Goal: Check status: Check status

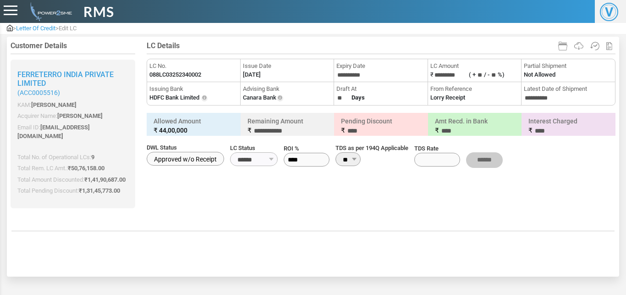
click at [35, 27] on span "Letter Of Credit" at bounding box center [35, 28] width 39 height 7
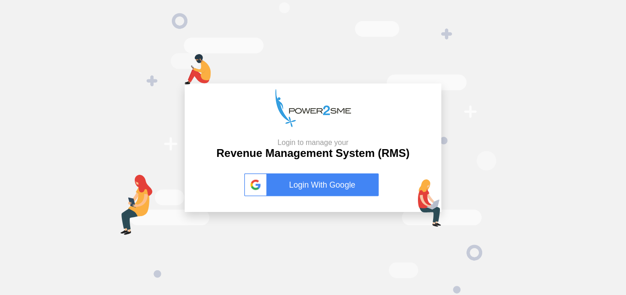
click at [326, 173] on link "Login With Google" at bounding box center [313, 184] width 138 height 23
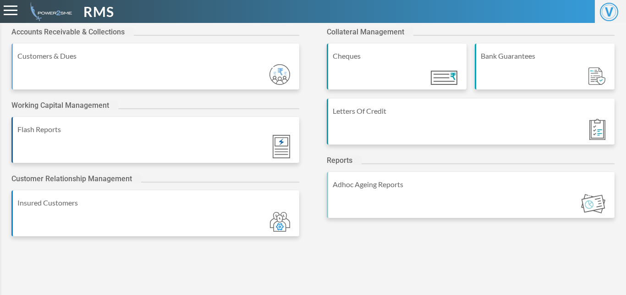
click at [415, 121] on div "Letters Of Credit" at bounding box center [471, 122] width 288 height 46
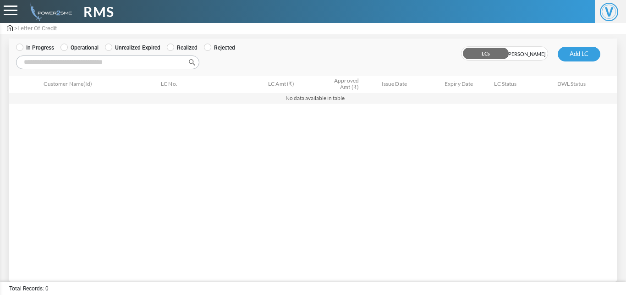
click at [77, 49] on label "Operational" at bounding box center [80, 48] width 38 height 8
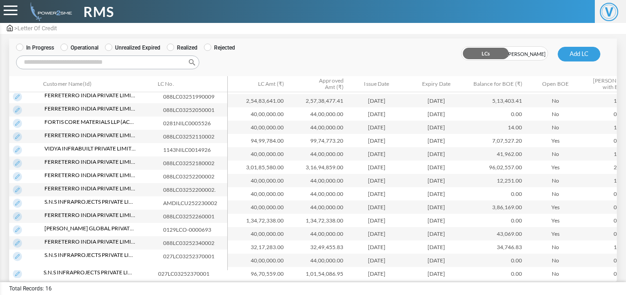
scroll to position [50, 0]
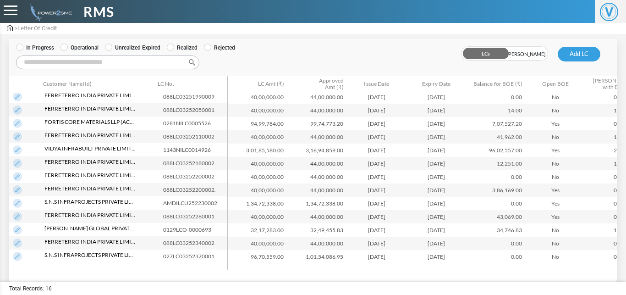
click at [14, 253] on img at bounding box center [17, 256] width 9 height 9
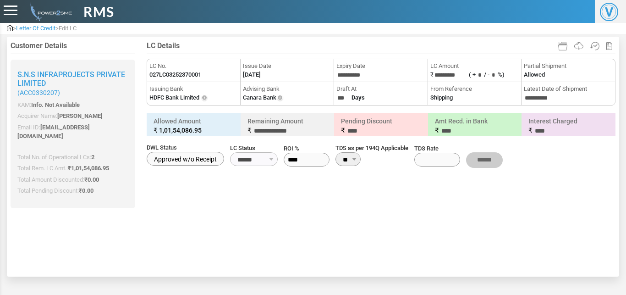
click at [180, 77] on label "027LC03252370001" at bounding box center [175, 74] width 52 height 9
copy label "027LC03252370001"
click at [180, 77] on label "027LC03252370001" at bounding box center [175, 74] width 52 height 9
click at [259, 77] on label "[DATE]" at bounding box center [252, 74] width 18 height 9
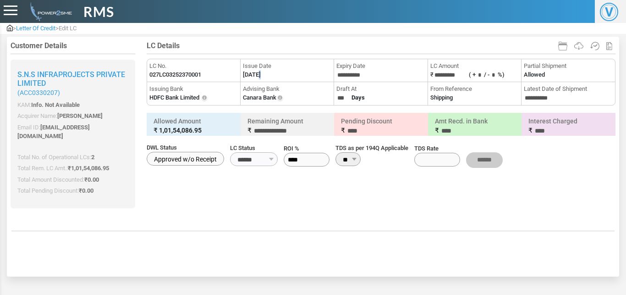
click at [259, 77] on label "[DATE]" at bounding box center [252, 74] width 18 height 9
copy li "Issue Date"
click at [259, 77] on label "[DATE]" at bounding box center [252, 74] width 18 height 9
